Goal: Information Seeking & Learning: Learn about a topic

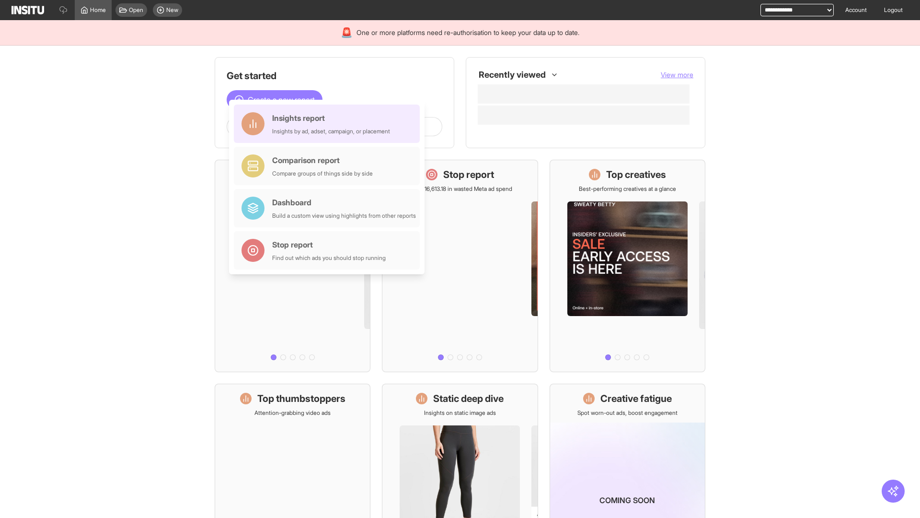
click at [329, 124] on div "Insights report Insights by ad, adset, campaign, or placement" at bounding box center [331, 123] width 118 height 23
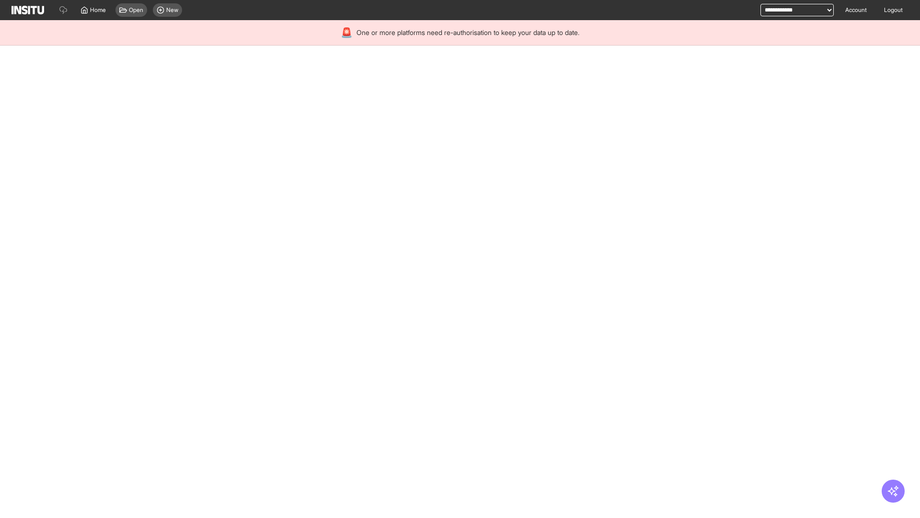
select select "**"
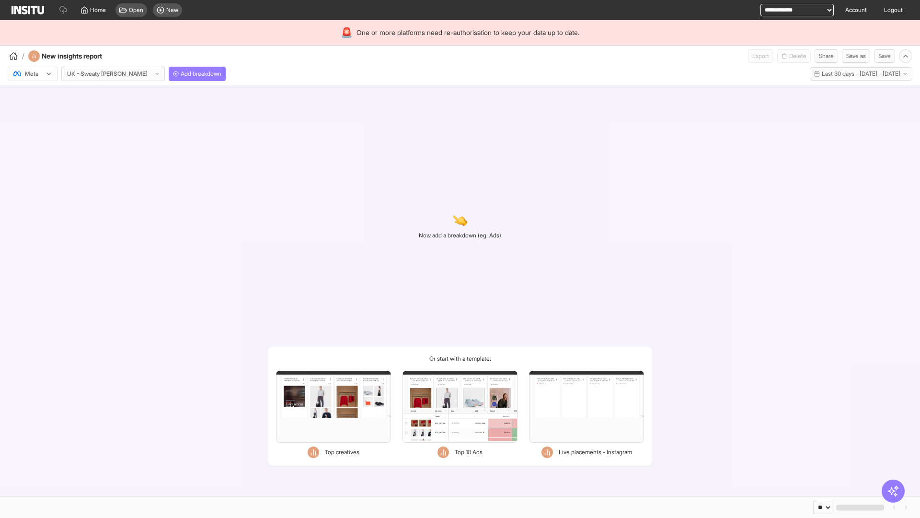
click at [33, 74] on div at bounding box center [25, 74] width 27 height 10
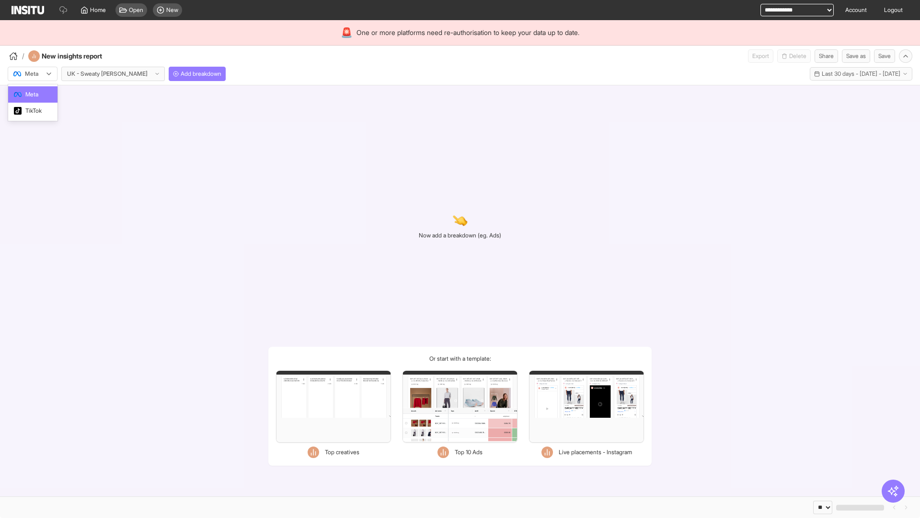
click at [32, 94] on span "Meta" at bounding box center [31, 94] width 13 height 9
click at [181, 74] on span "Add breakdown" at bounding box center [201, 74] width 41 height 8
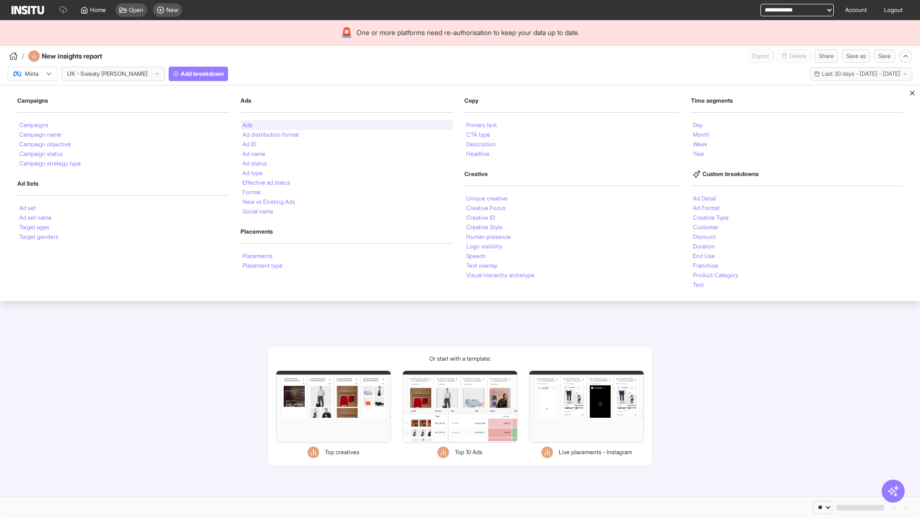
click at [246, 125] on li "Ads" at bounding box center [248, 125] width 10 height 6
